Goal: Task Accomplishment & Management: Use online tool/utility

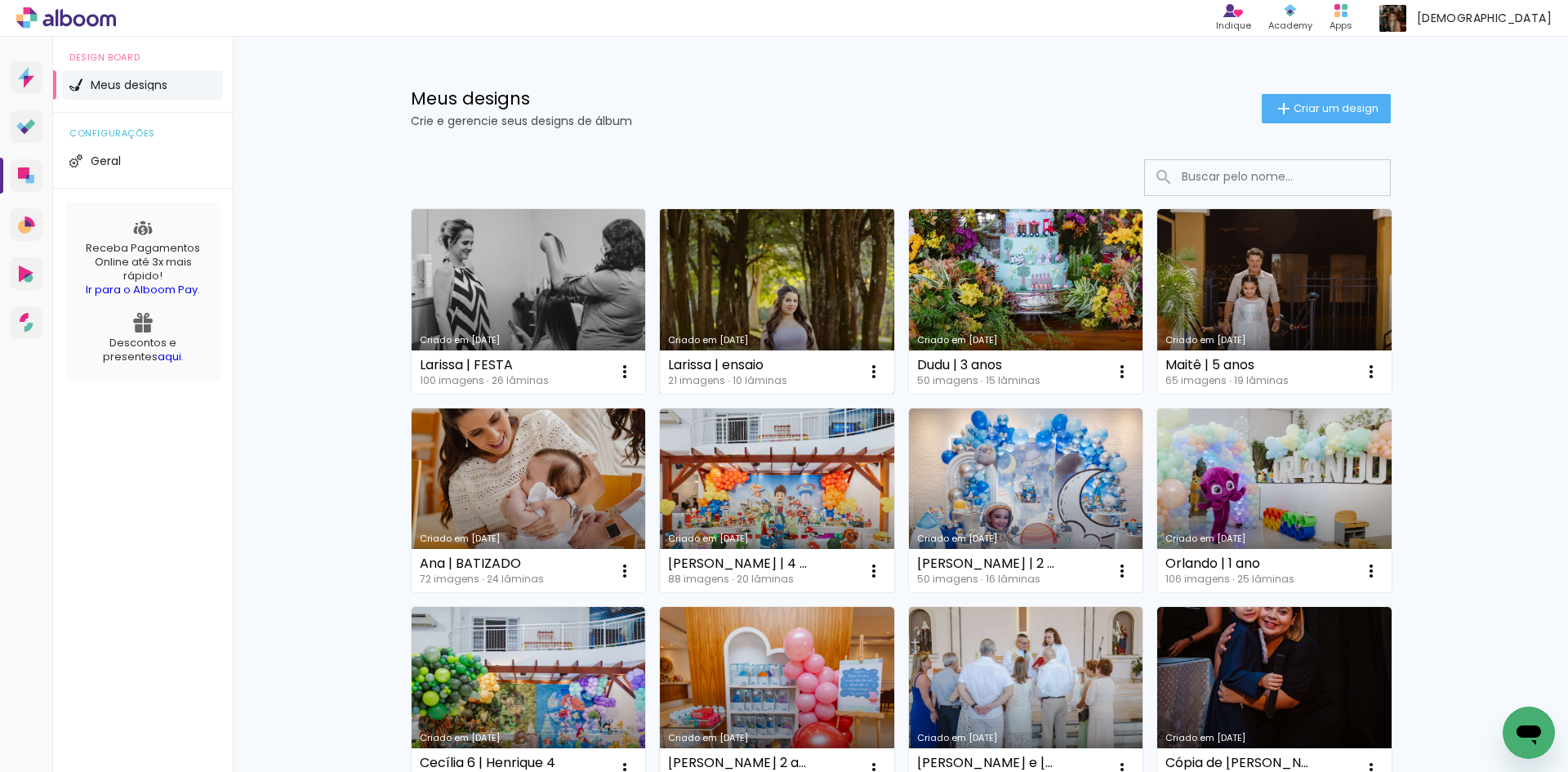
click at [713, 271] on link "Criado em [DATE]" at bounding box center [776, 301] width 234 height 184
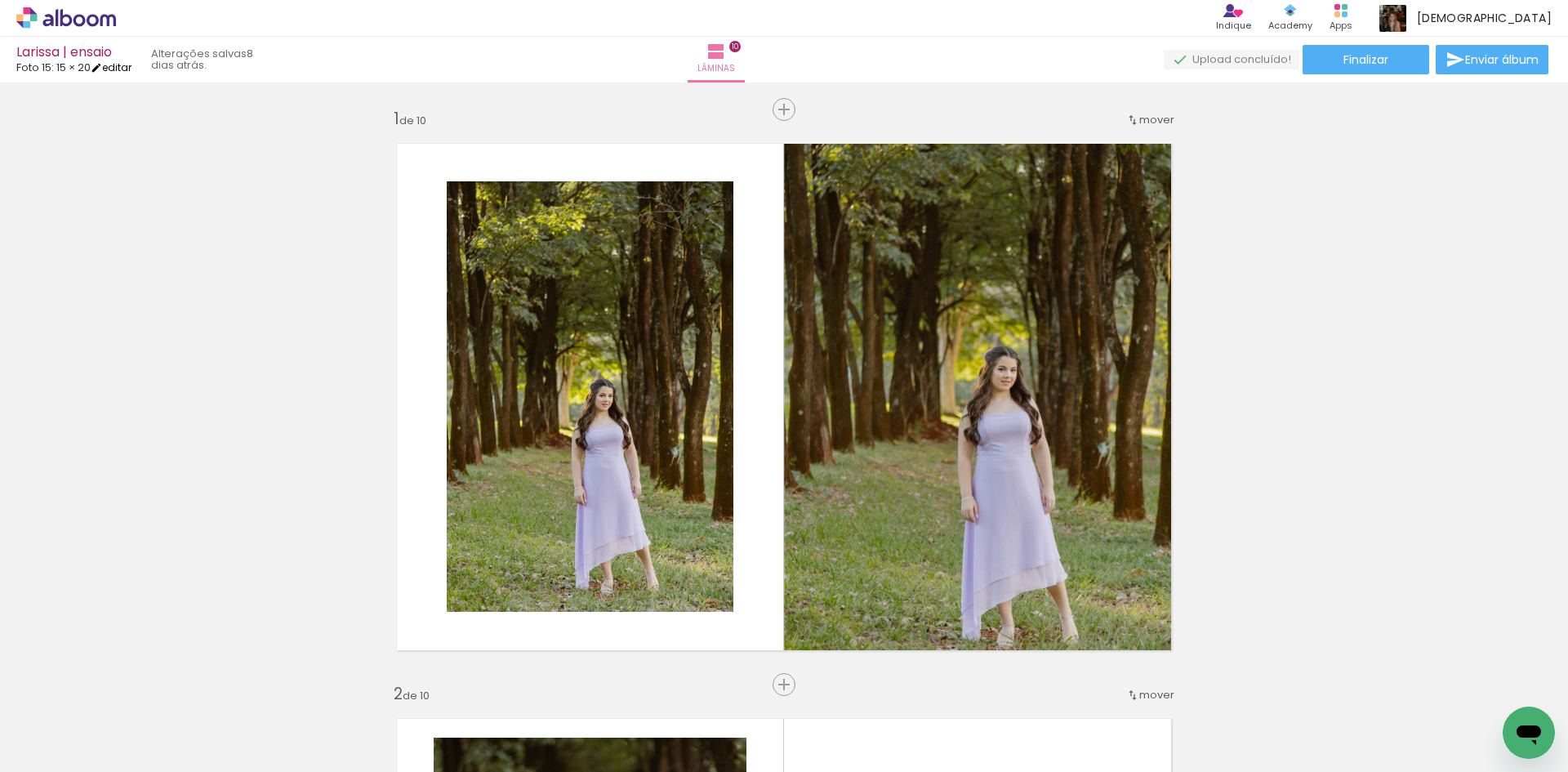
click at [128, 67] on link "editar" at bounding box center [111, 68] width 41 height 14
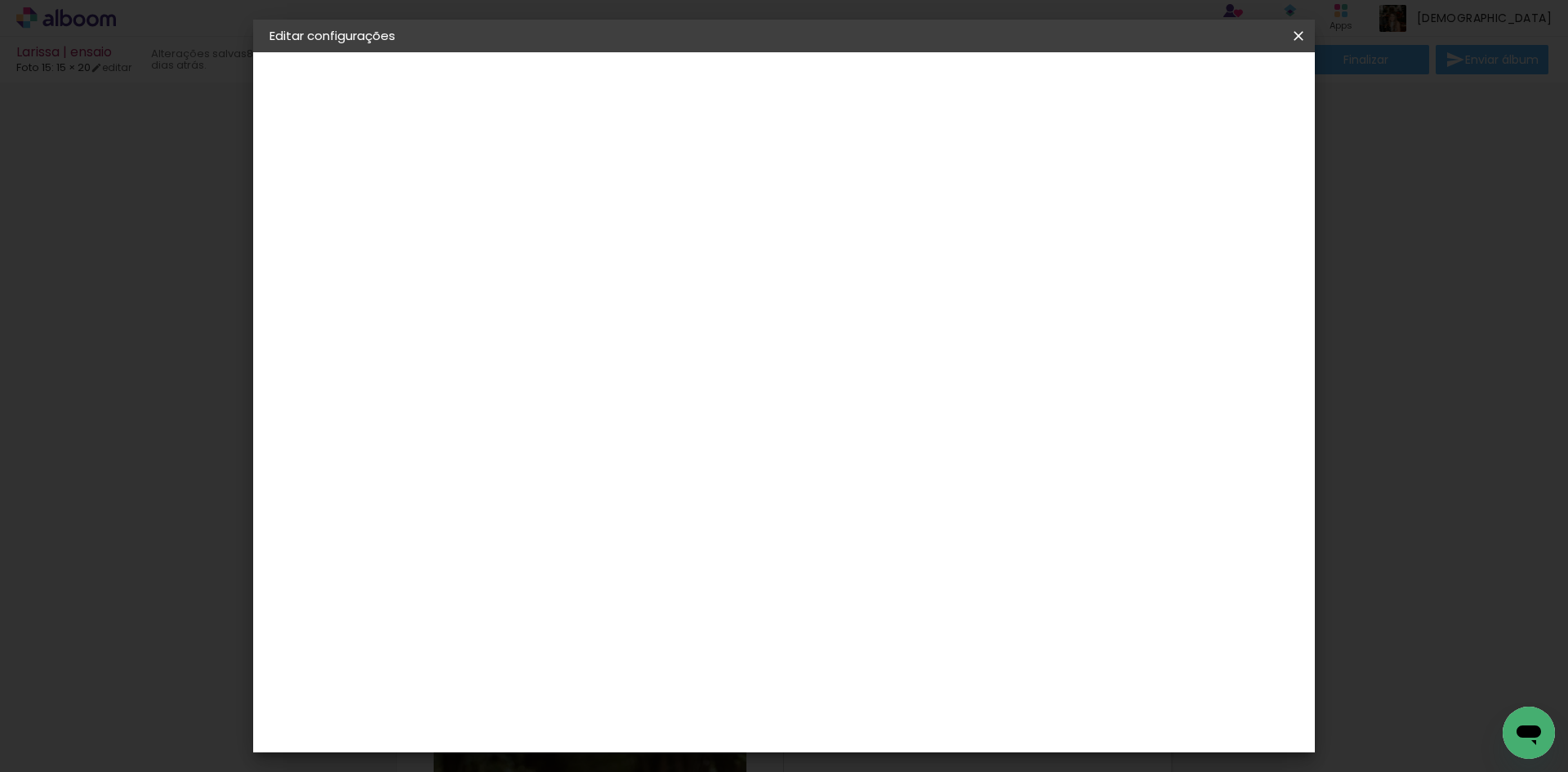
click at [1304, 38] on iron-icon at bounding box center [1298, 35] width 19 height 16
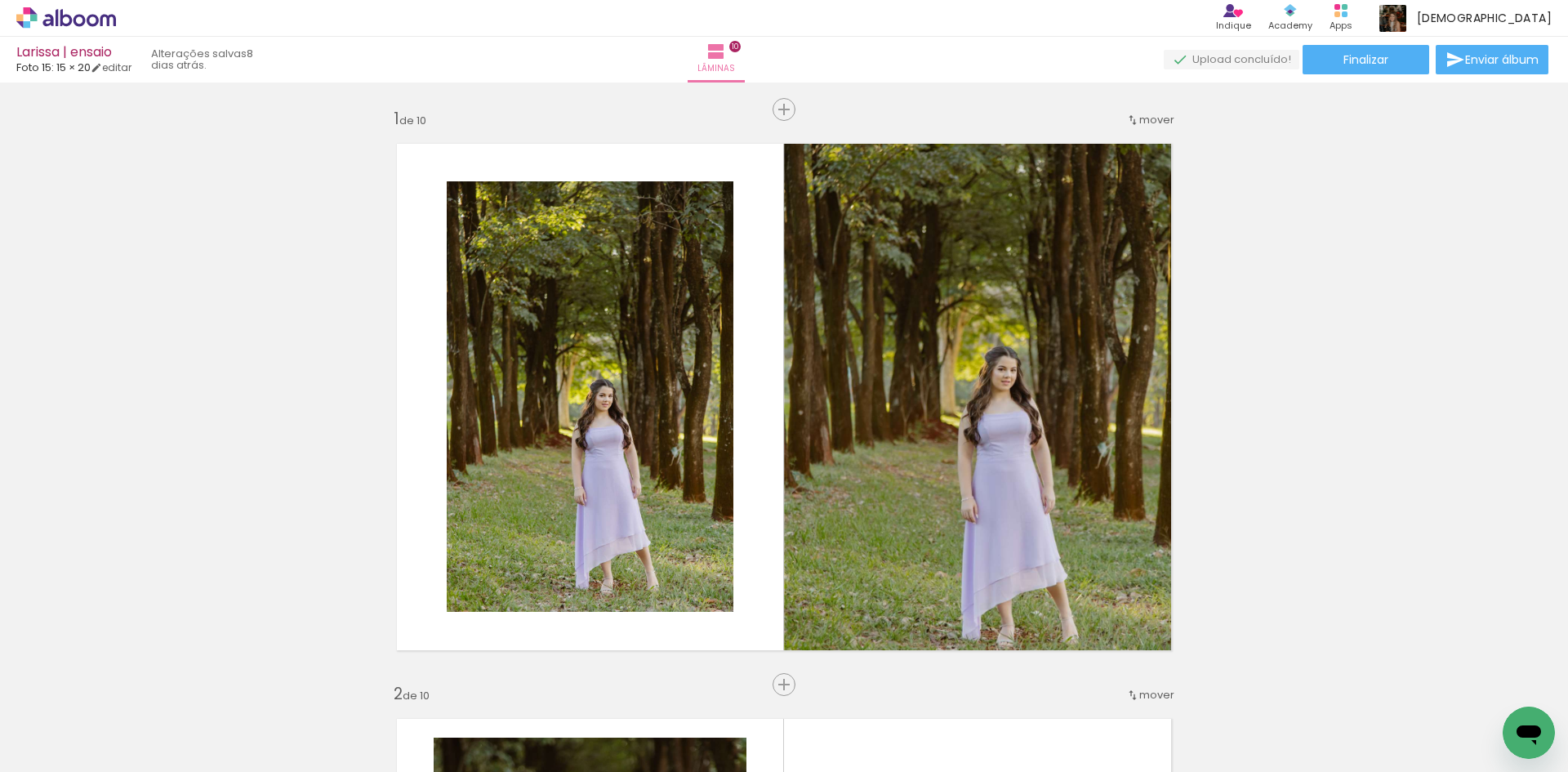
click at [82, 23] on icon at bounding box center [66, 18] width 100 height 21
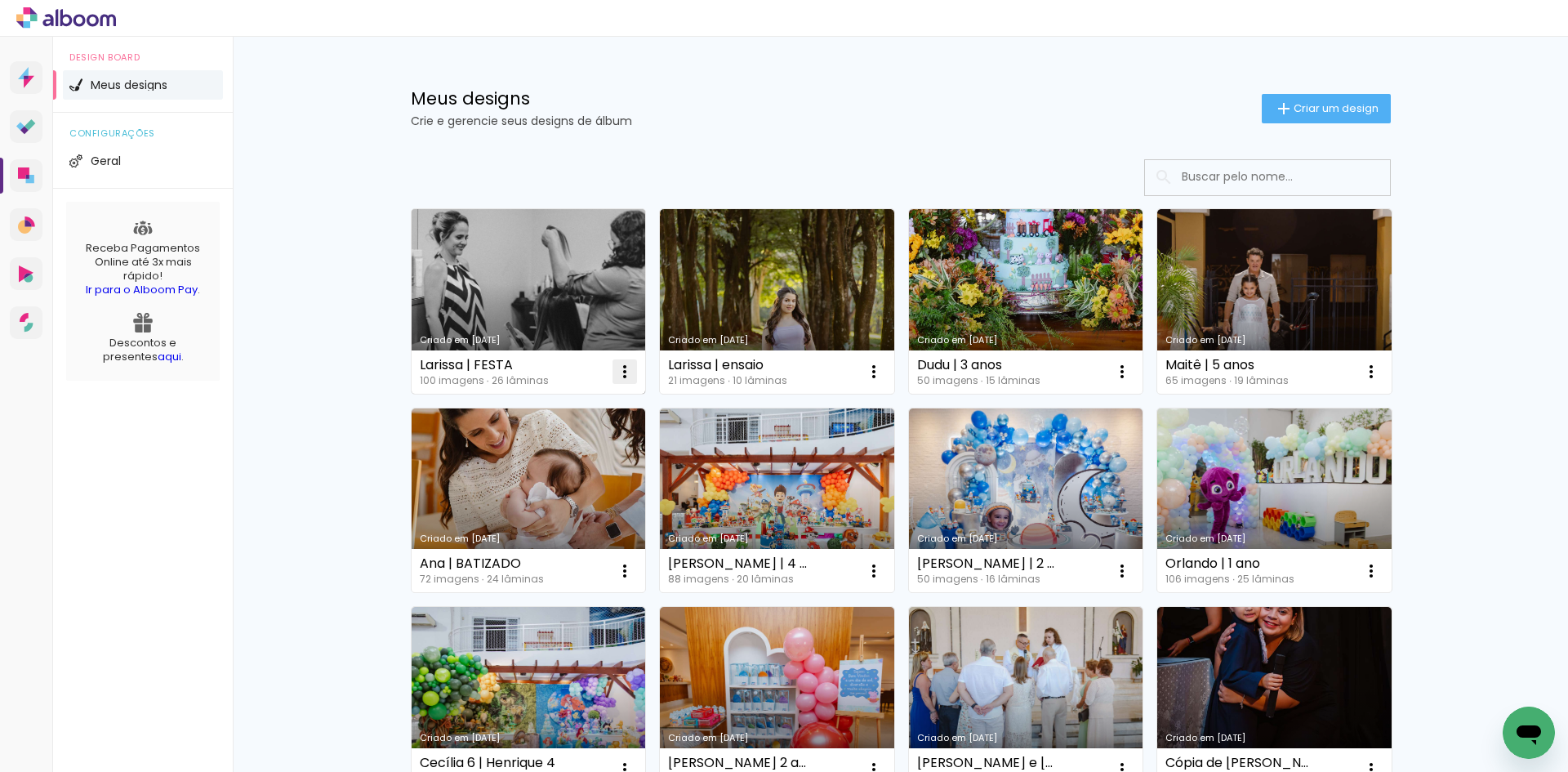
click at [618, 373] on iron-icon at bounding box center [624, 371] width 19 height 19
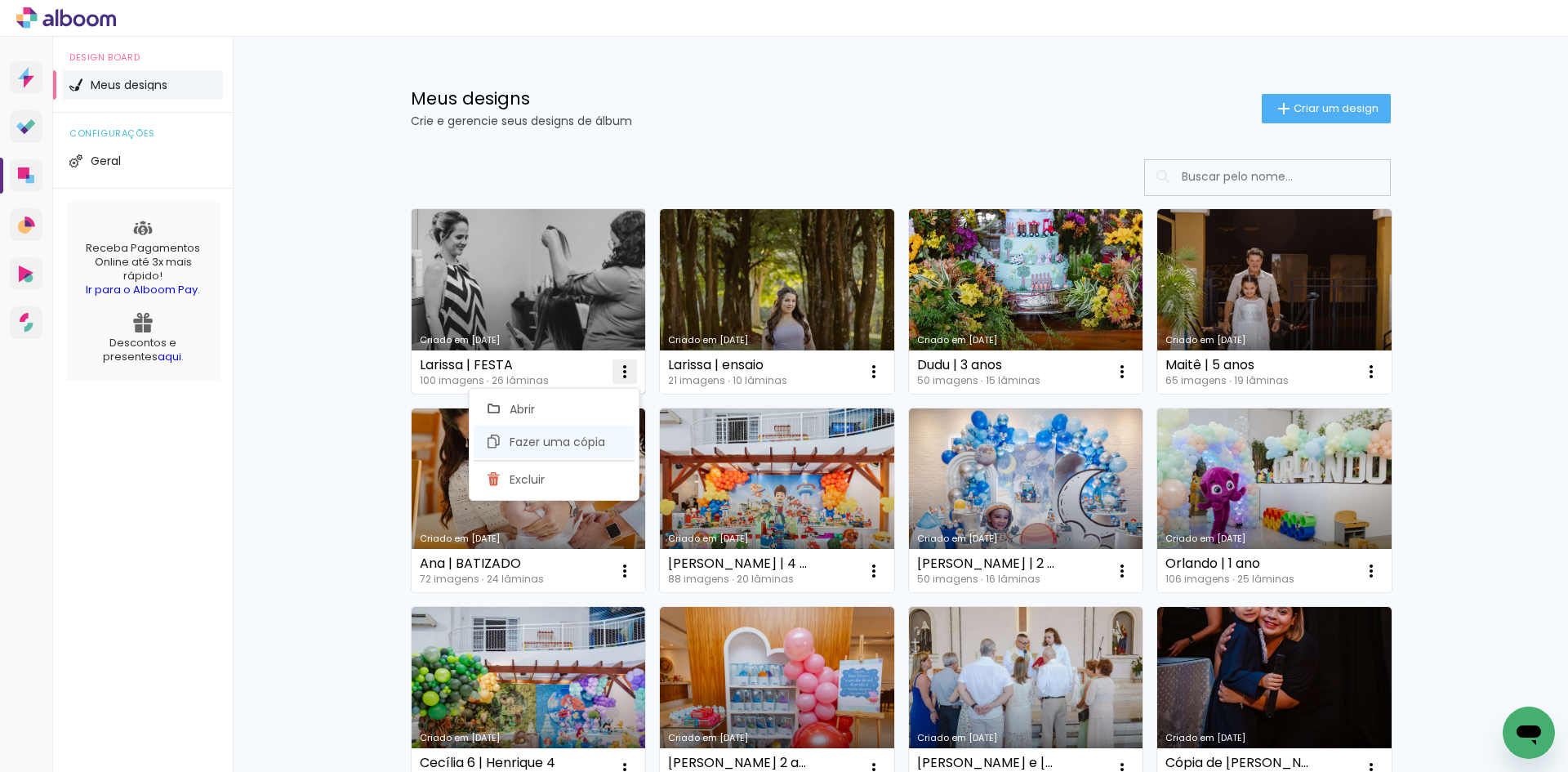
click at [599, 443] on span "Fazer uma cópia" at bounding box center [557, 442] width 95 height 12
type input "Cópia de Larissa | FESTA"
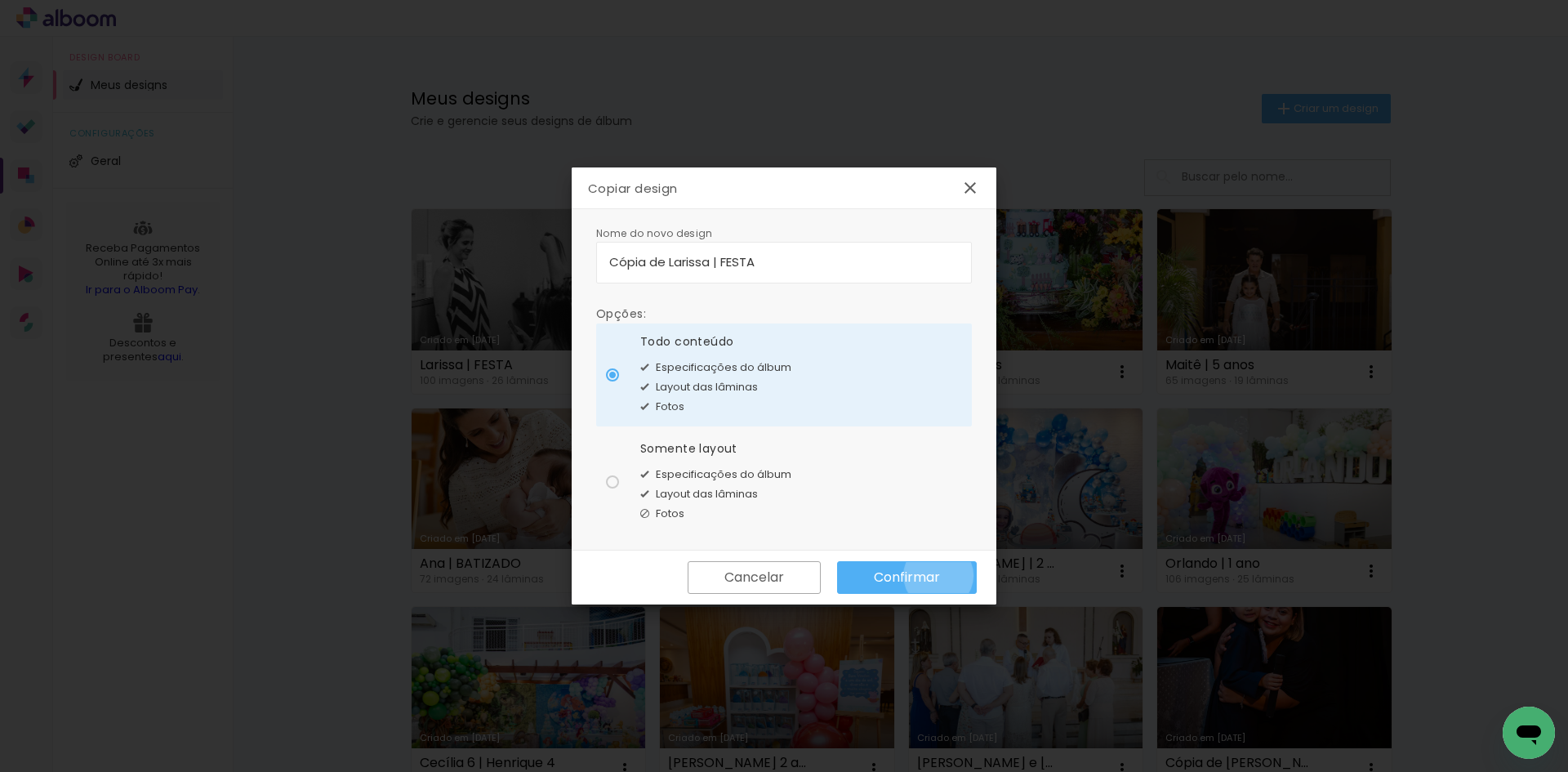
click at [0, 0] on slot "Confirmar" at bounding box center [0, 0] width 0 height 0
